Goal: Task Accomplishment & Management: Manage account settings

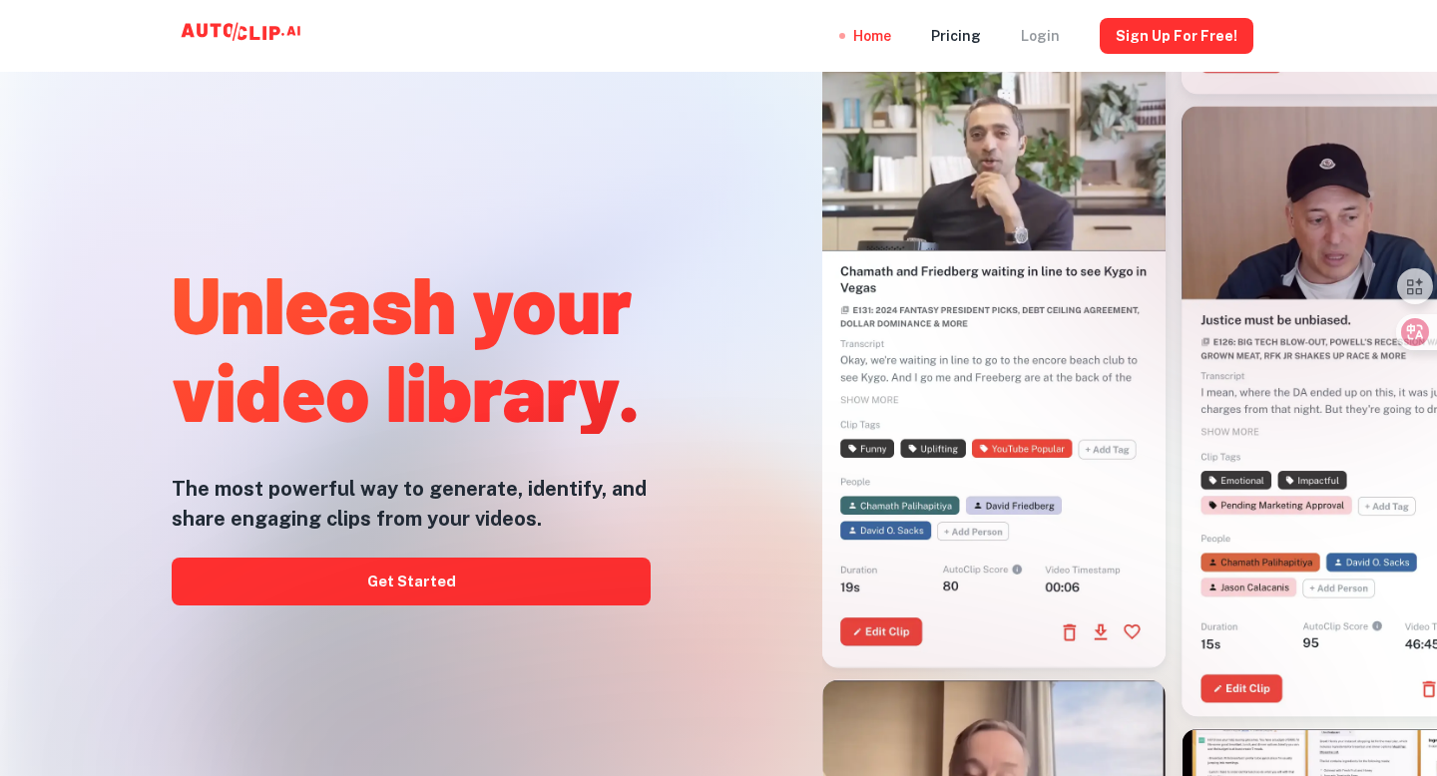
click at [1051, 35] on div "Login" at bounding box center [1040, 36] width 39 height 72
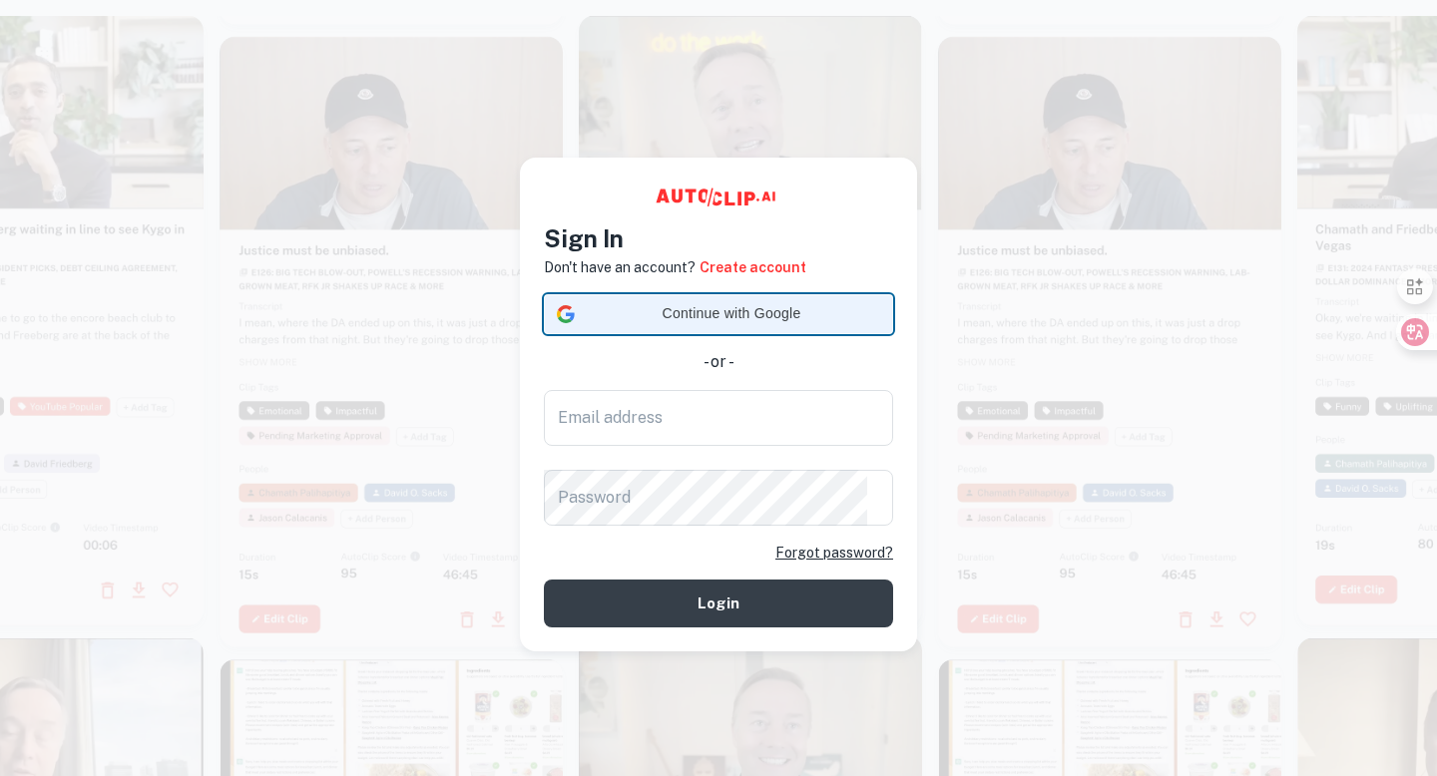
click at [849, 313] on span "Continue with Google" at bounding box center [731, 313] width 297 height 21
click at [782, 308] on span "Continue with Google" at bounding box center [731, 313] width 297 height 21
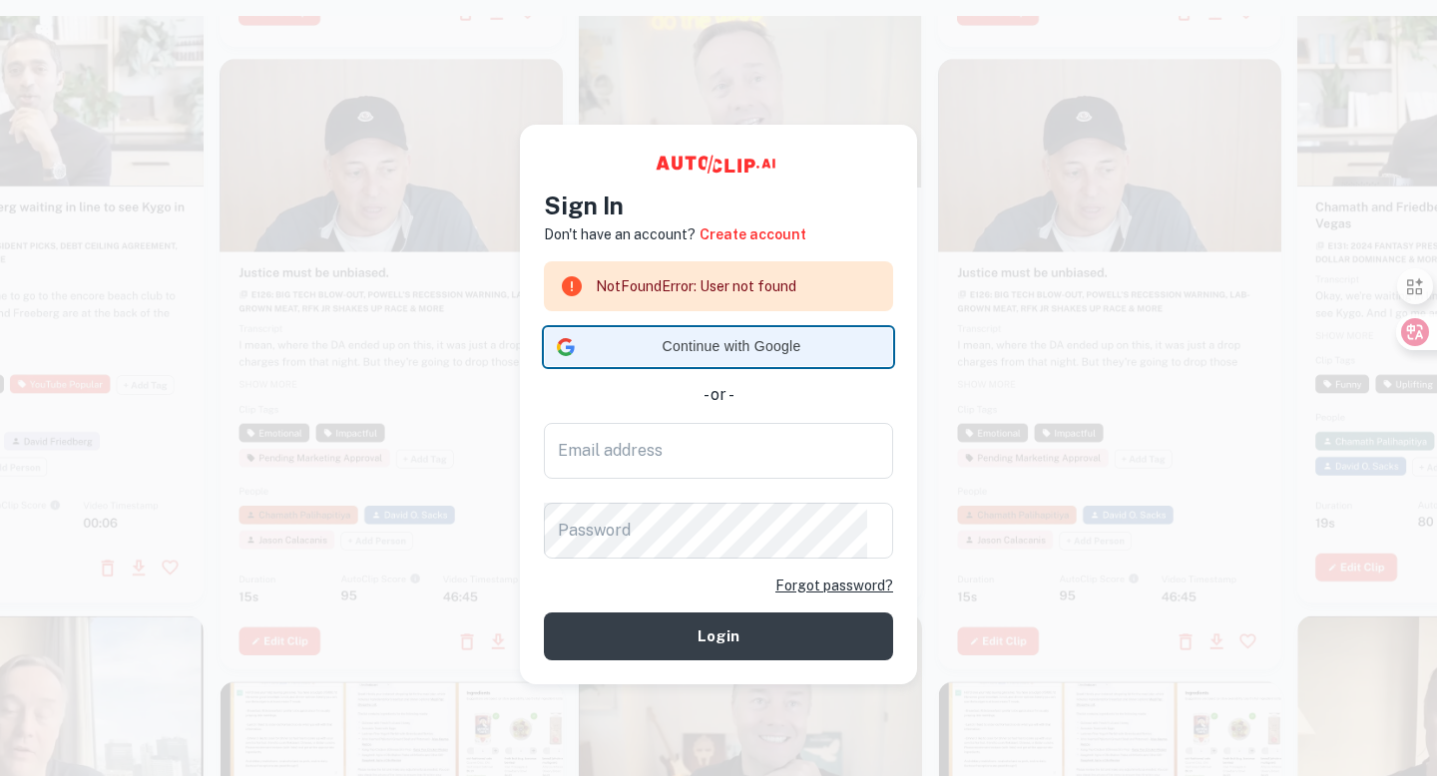
click at [818, 355] on span "Continue with Google" at bounding box center [731, 346] width 297 height 21
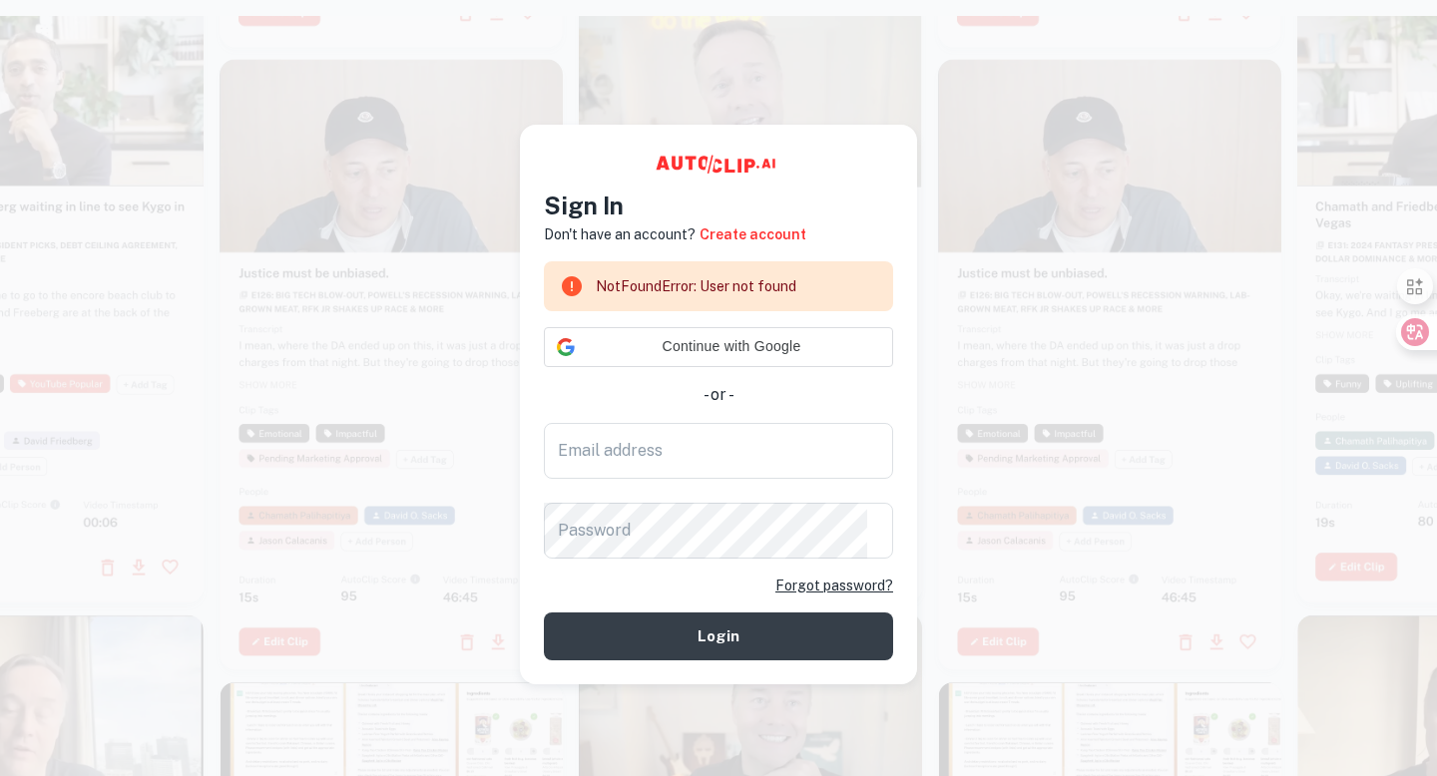
click at [729, 285] on div "NotFoundError: User not found" at bounding box center [718, 286] width 349 height 50
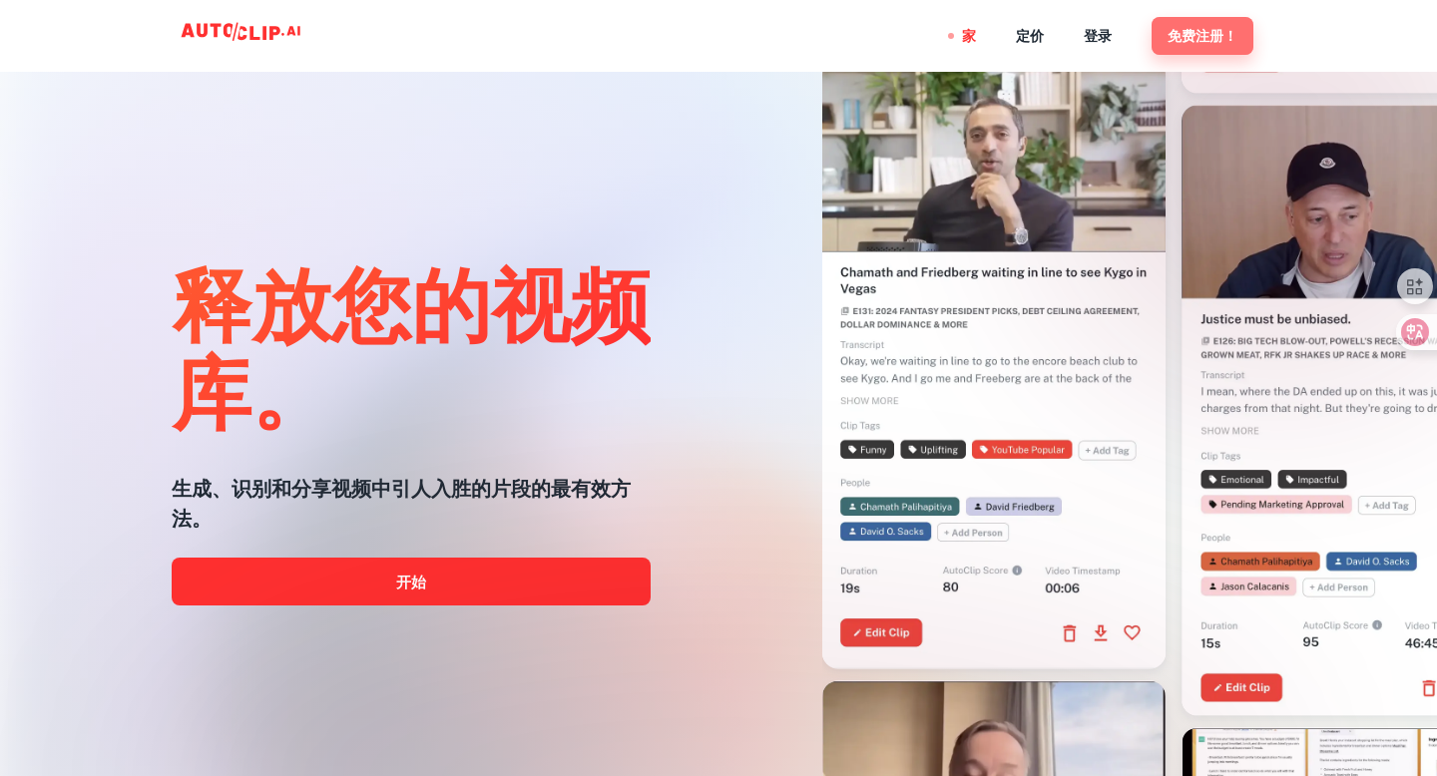
click at [1199, 33] on font "免费注册！" at bounding box center [1203, 37] width 70 height 16
